Goal: Complete application form: Complete application form

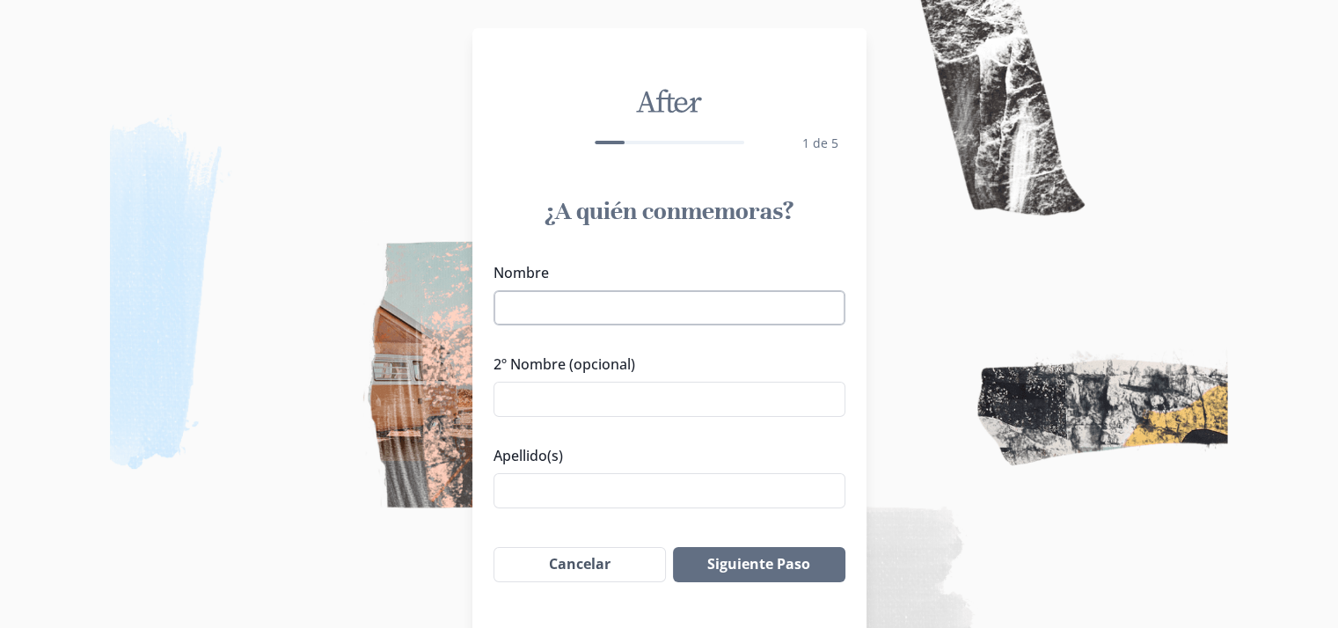
click at [579, 307] on input "Nombre" at bounding box center [669, 307] width 352 height 35
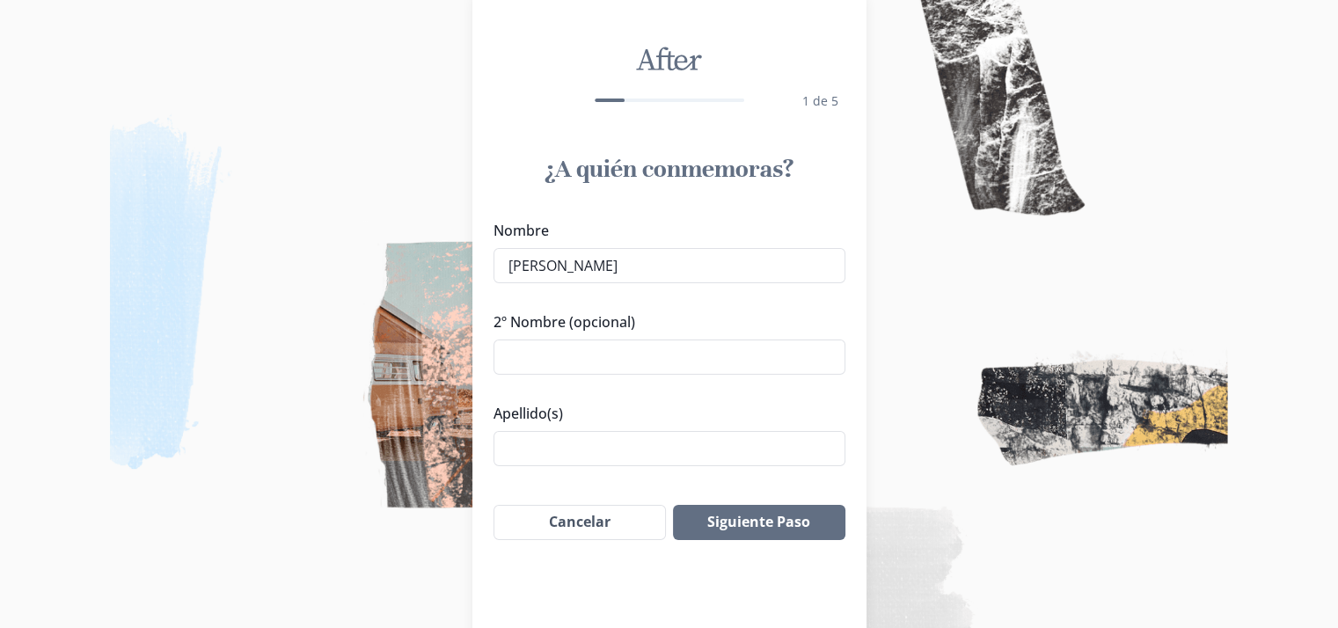
scroll to position [103, 0]
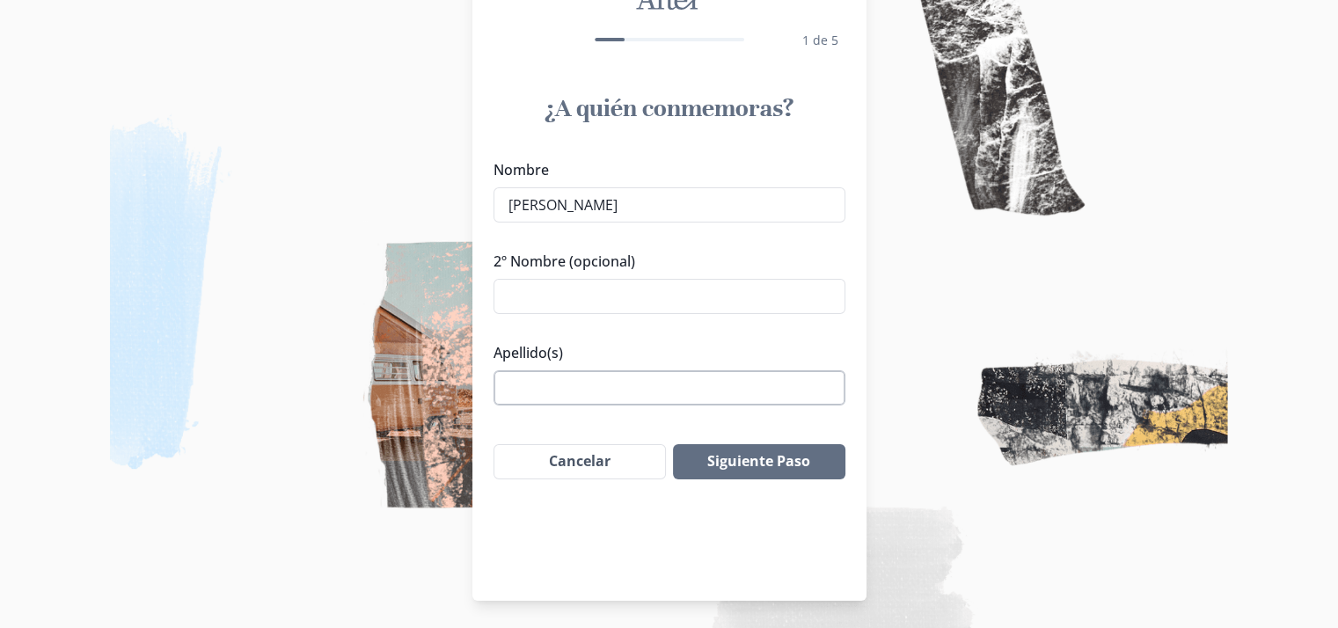
type input "[PERSON_NAME]"
click at [574, 388] on input "Apellido(s)" at bounding box center [669, 387] width 352 height 35
type input "[PERSON_NAME]"
click at [758, 454] on button "Siguiente Paso" at bounding box center [759, 461] width 172 height 35
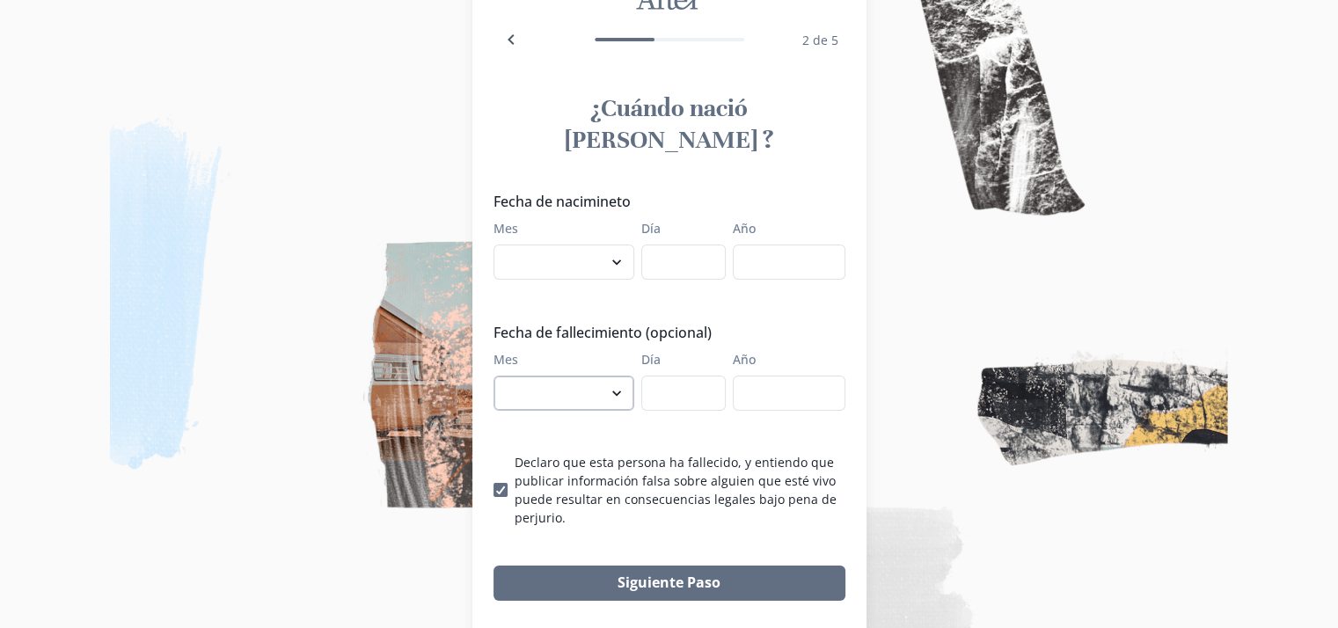
click at [602, 376] on select "enero febrero marzo [PERSON_NAME] [PERSON_NAME] septiembre octubre noviembre di…" at bounding box center [563, 393] width 141 height 35
select select "8"
click at [500, 376] on select "enero febrero marzo [PERSON_NAME] [PERSON_NAME] septiembre octubre noviembre di…" at bounding box center [563, 393] width 141 height 35
click at [683, 376] on input "Día" at bounding box center [683, 393] width 84 height 35
type input "20"
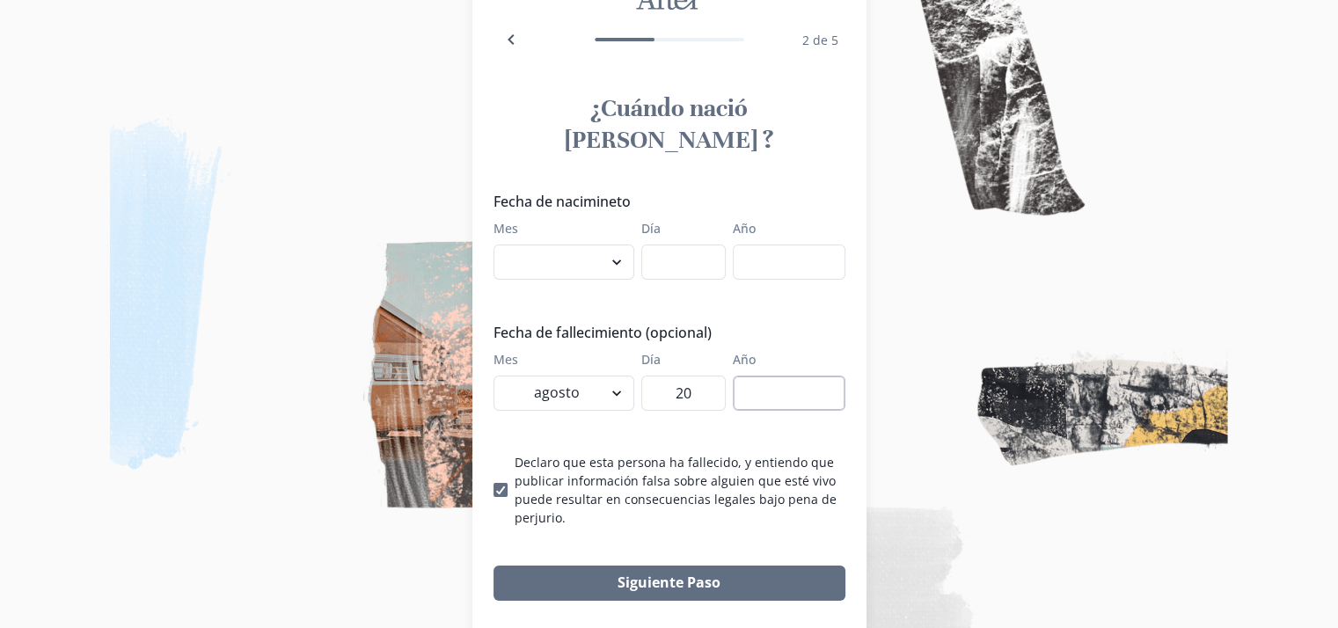
click at [756, 376] on input "Año" at bounding box center [789, 393] width 113 height 35
type input "1"
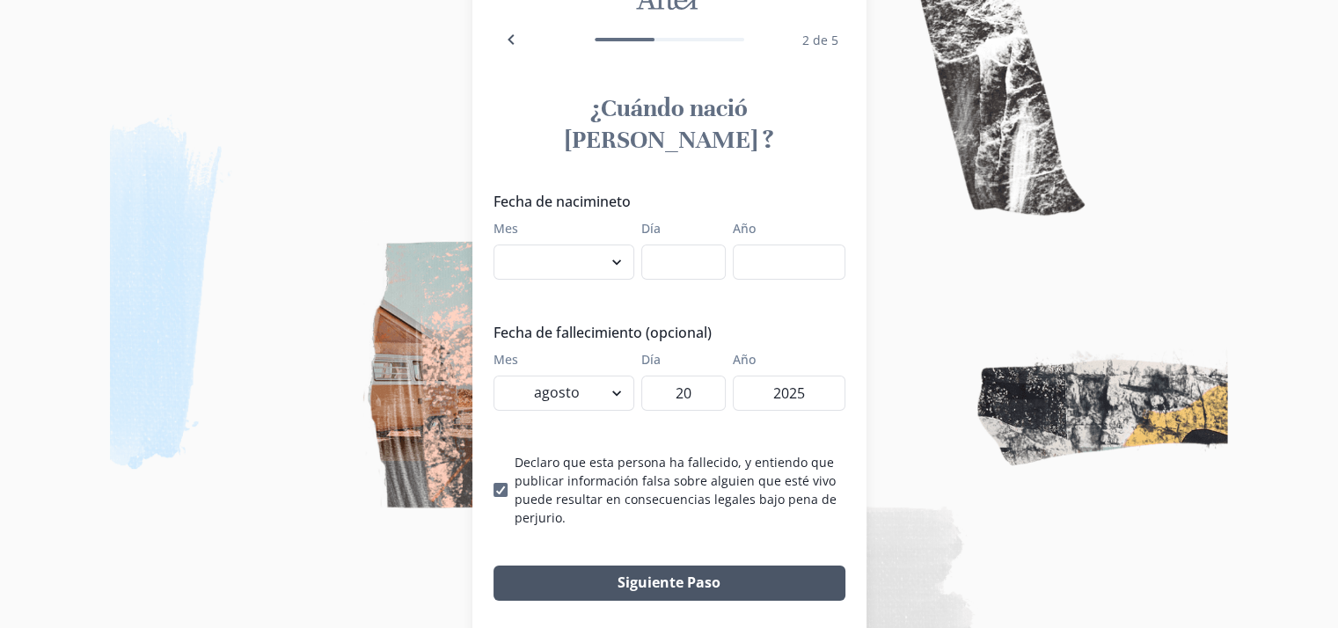
type input "2025"
click at [683, 566] on button "Siguiente Paso" at bounding box center [669, 583] width 352 height 35
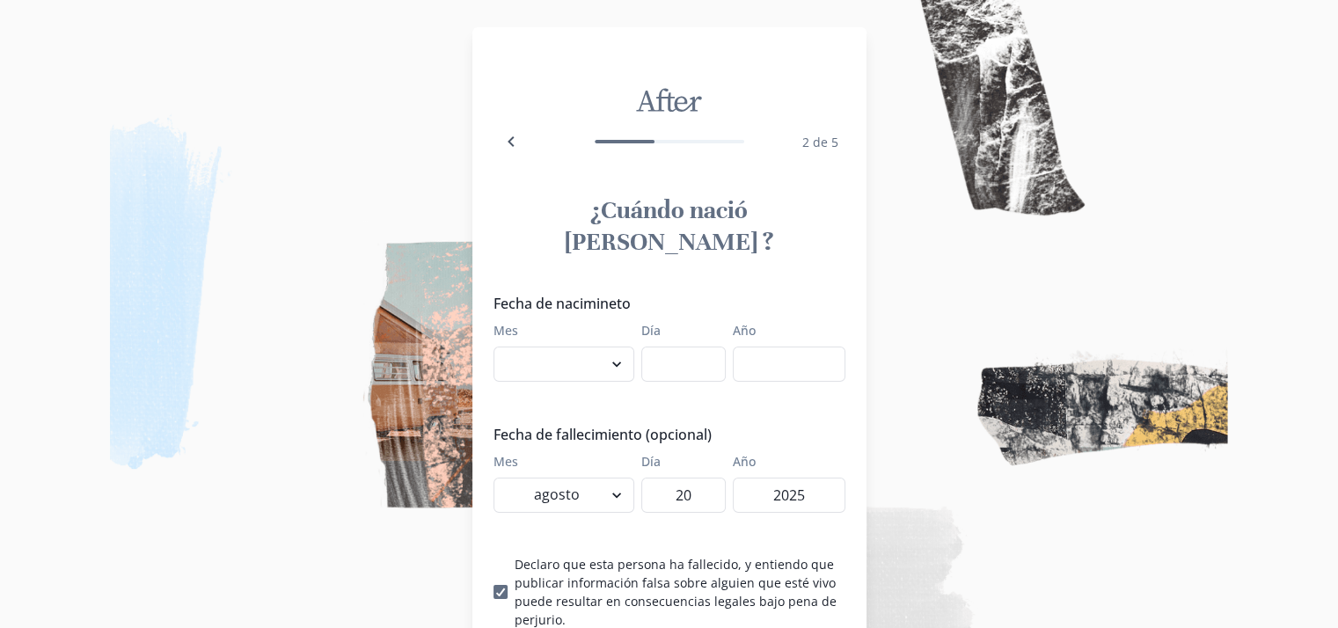
scroll to position [0, 0]
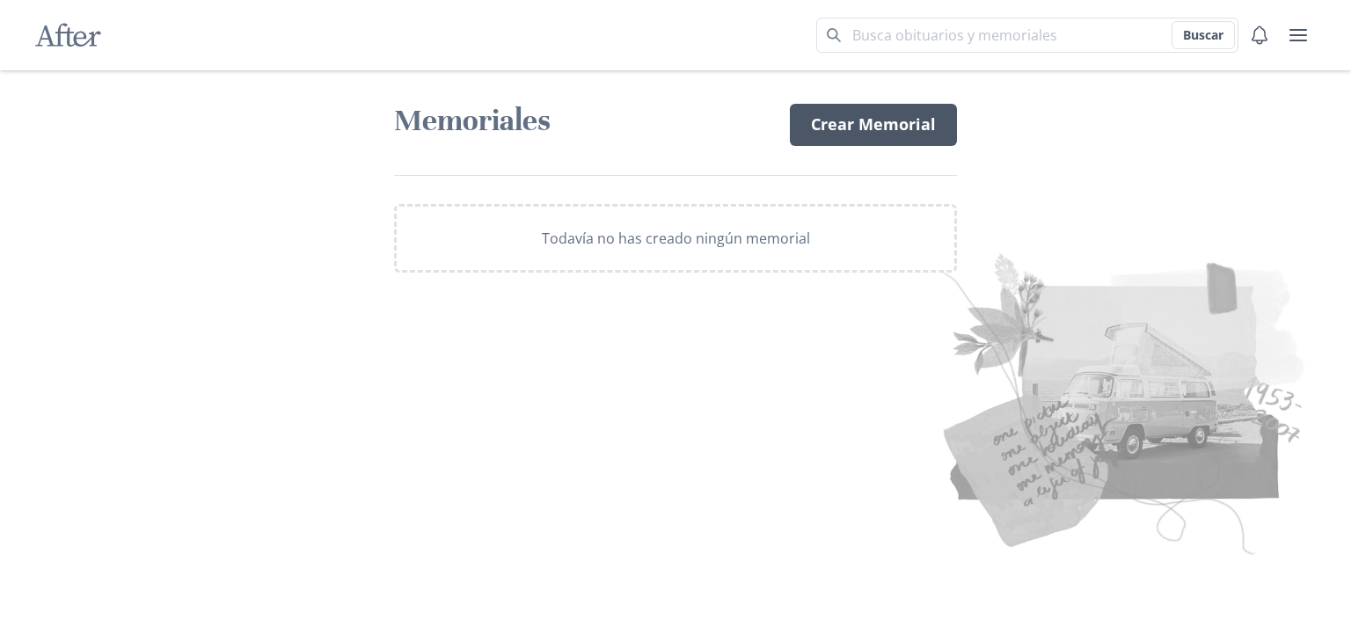
click at [851, 121] on link "Crear Memorial" at bounding box center [873, 125] width 167 height 42
